Goal: Task Accomplishment & Management: Manage account settings

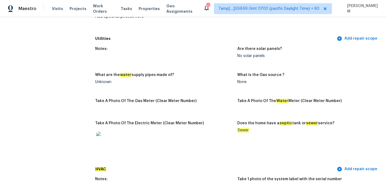
scroll to position [314, 0]
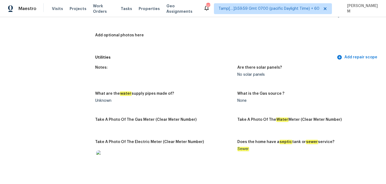
click at [103, 5] on div "Visits Projects Work Orders Tasks Properties Geo Assignments" at bounding box center [127, 8] width 151 height 11
click at [103, 10] on span "Work Orders" at bounding box center [103, 8] width 21 height 11
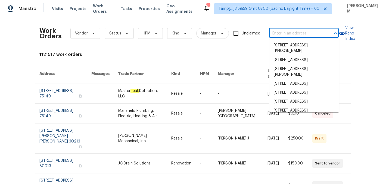
click at [307, 31] on input "text" at bounding box center [296, 33] width 54 height 8
paste input "3237 Dowitcher Ln Orange Park, FL 32065"
type input "3237 Dowitcher Ln Orange Park, FL 32065"
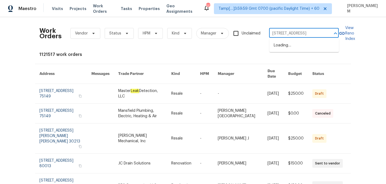
scroll to position [0, 24]
click at [309, 45] on li "3237 Dowitcher Ln, Orange Park, FL 32065" at bounding box center [304, 45] width 70 height 9
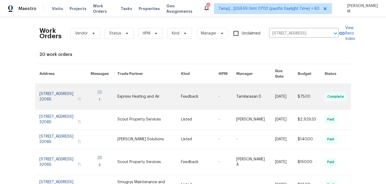
click at [245, 84] on link at bounding box center [255, 97] width 39 height 26
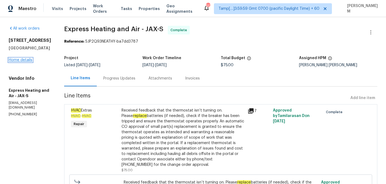
click at [22, 61] on link "Home details" at bounding box center [21, 60] width 24 height 4
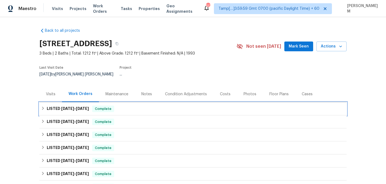
click at [130, 106] on div "LISTED 9/16/25 - 9/19/25 Complete" at bounding box center [193, 109] width 304 height 7
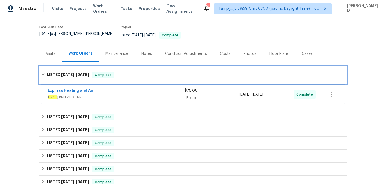
scroll to position [56, 0]
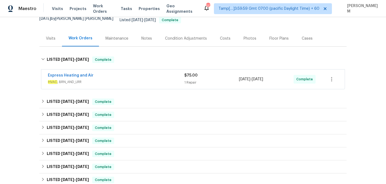
click at [134, 84] on div "Express Heating and Air HVAC , BRN_AND_LRR $75.00 1 Repair 9/19/2025 - 9/19/202…" at bounding box center [192, 80] width 303 height 20
click at [136, 73] on div "Express Heating and Air" at bounding box center [116, 76] width 136 height 7
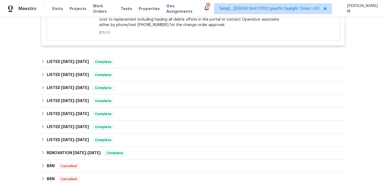
scroll to position [256, 0]
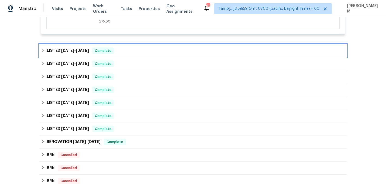
click at [117, 48] on div "LISTED 7/17/25 - 7/19/25 Complete" at bounding box center [193, 51] width 304 height 7
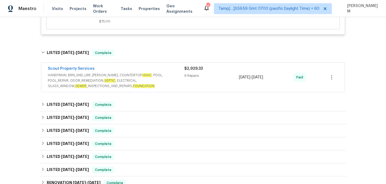
click at [130, 78] on span "HANDYMAN, BRN_AND_LRR, WELLS, COUNTERTOP, HVAC , POOL, POOL_REPAIR, ODOR_REMEDI…" at bounding box center [116, 81] width 136 height 16
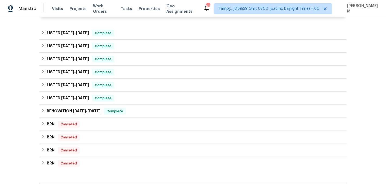
scroll to position [733, 0]
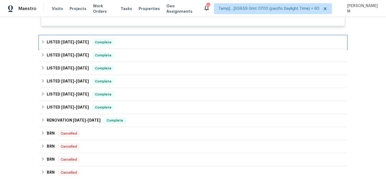
click at [118, 41] on div "LISTED 6/26/25 - 6/26/25 Complete" at bounding box center [193, 42] width 304 height 7
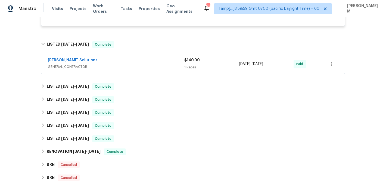
click at [141, 65] on span "GENERAL_CONTRACTOR" at bounding box center [116, 66] width 136 height 5
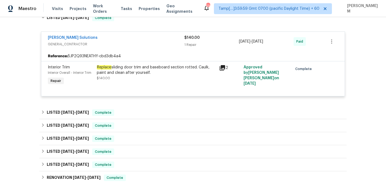
scroll to position [760, 0]
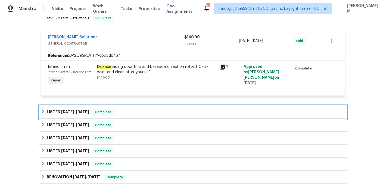
click at [156, 106] on div "LISTED 6/13/25 - 6/18/25 Complete" at bounding box center [192, 112] width 307 height 13
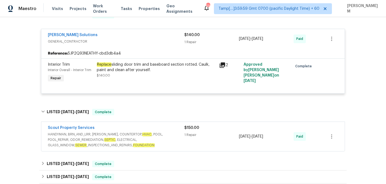
click at [163, 129] on div "Scout Property Services" at bounding box center [116, 128] width 136 height 7
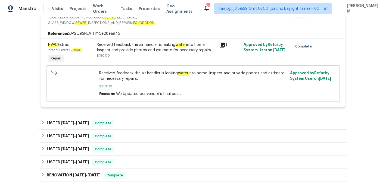
scroll to position [908, 0]
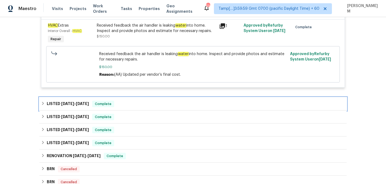
click at [138, 105] on div "LISTED 6/3/25 - 6/3/25 Complete" at bounding box center [193, 104] width 304 height 7
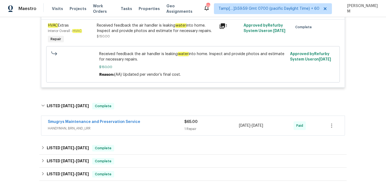
click at [150, 121] on div "Smugrys Maintenance and Preservation Service" at bounding box center [116, 122] width 136 height 7
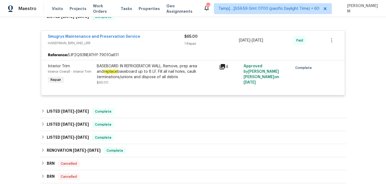
scroll to position [986, 0]
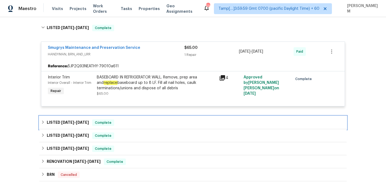
click at [189, 123] on div "LISTED 4/7/25 - 4/8/25 Complete" at bounding box center [193, 122] width 304 height 7
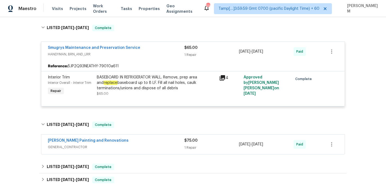
click at [188, 150] on div "Hildebrandt Painting and Renovations GENERAL_CONTRACTOR $75.00 1 Repair 4/7/202…" at bounding box center [192, 145] width 303 height 20
click at [189, 145] on div "1 Repair" at bounding box center [211, 147] width 55 height 5
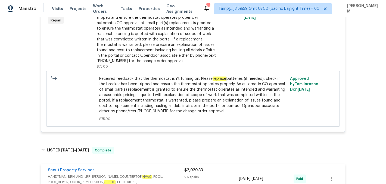
scroll to position [160, 0]
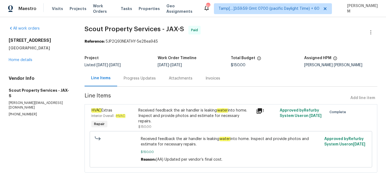
click at [143, 94] on span "Line Items" at bounding box center [215, 98] width 263 height 10
click at [141, 85] on div "Progress Updates" at bounding box center [139, 78] width 45 height 16
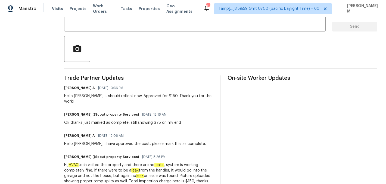
scroll to position [83, 0]
